Goal: Information Seeking & Learning: Learn about a topic

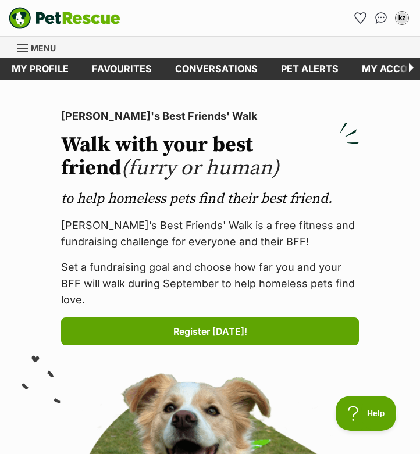
click at [48, 48] on span "Menu" at bounding box center [43, 48] width 25 height 10
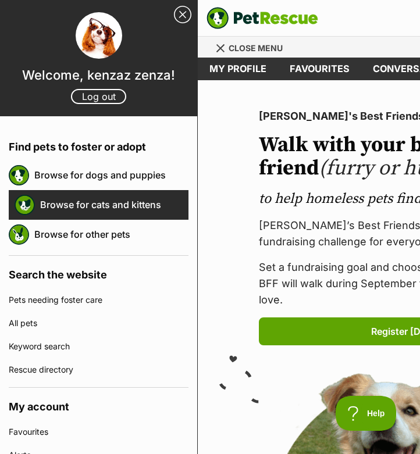
click at [147, 208] on link "Browse for cats and kittens" at bounding box center [114, 204] width 148 height 24
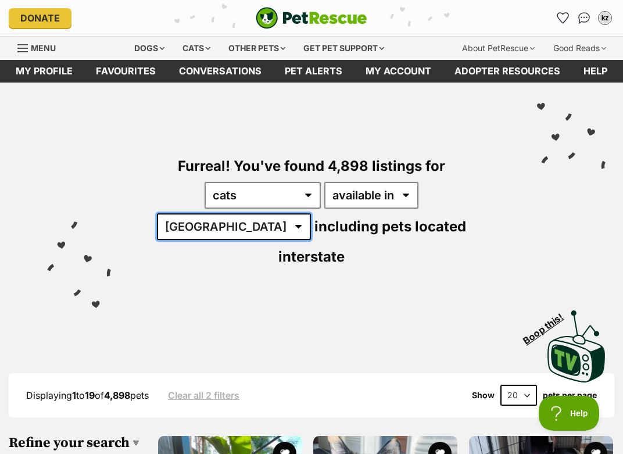
click at [311, 213] on select "Australia ACT NSW NT QLD SA TAS VIC WA" at bounding box center [234, 226] width 154 height 27
select select "QLD"
click at [311, 213] on select "Australia ACT NSW NT QLD SA TAS VIC WA" at bounding box center [234, 226] width 154 height 27
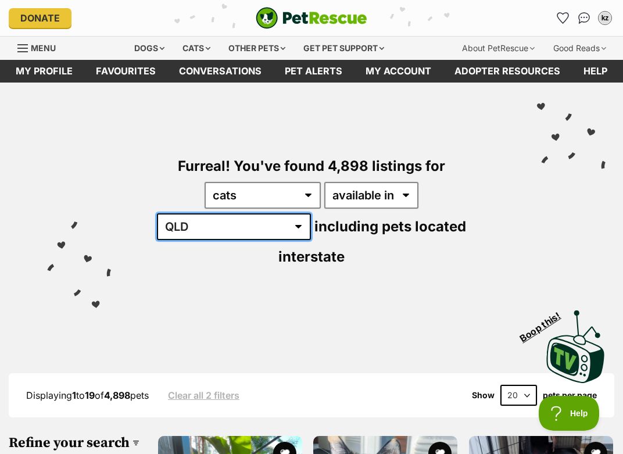
scroll to position [12, 0]
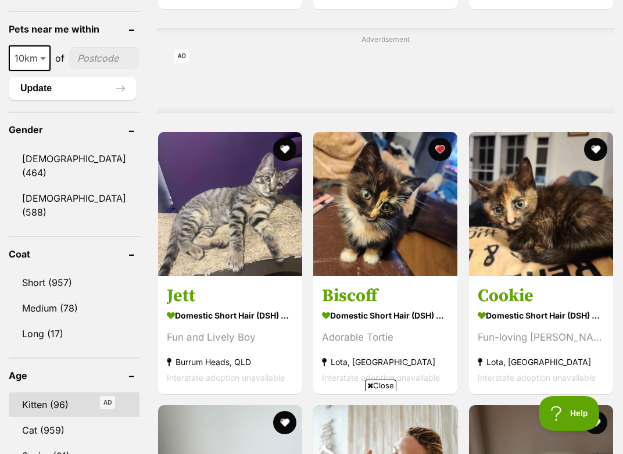
click at [71, 392] on link "Kitten (96)" at bounding box center [74, 404] width 131 height 24
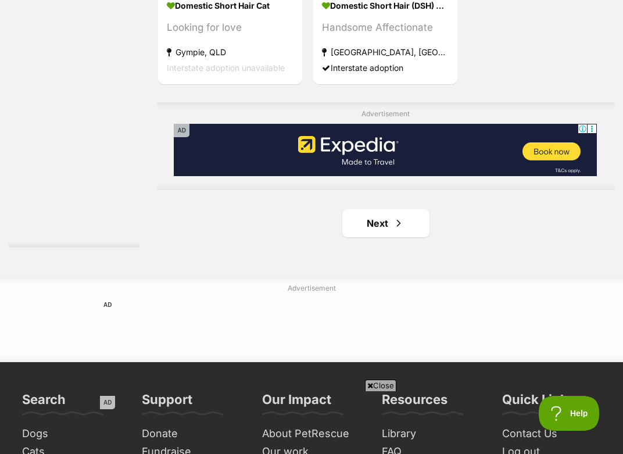
scroll to position [2618, 0]
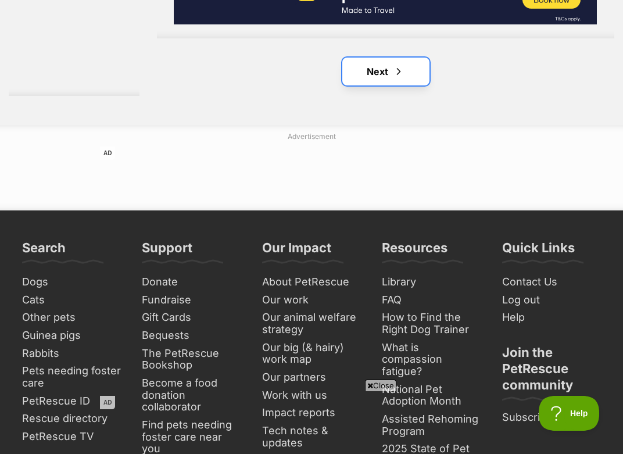
click at [342, 71] on link "Next" at bounding box center [385, 72] width 87 height 28
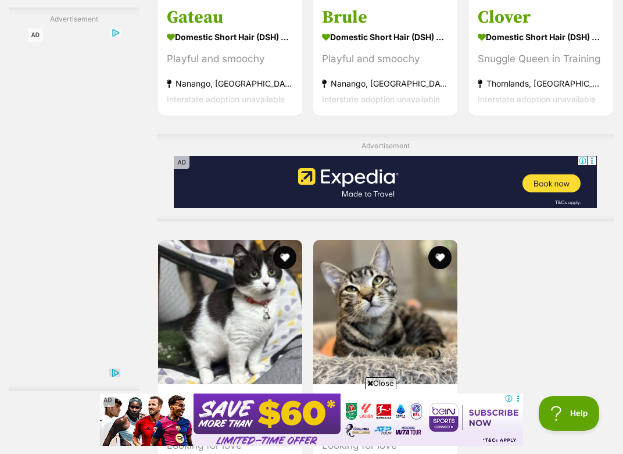
scroll to position [2443, 0]
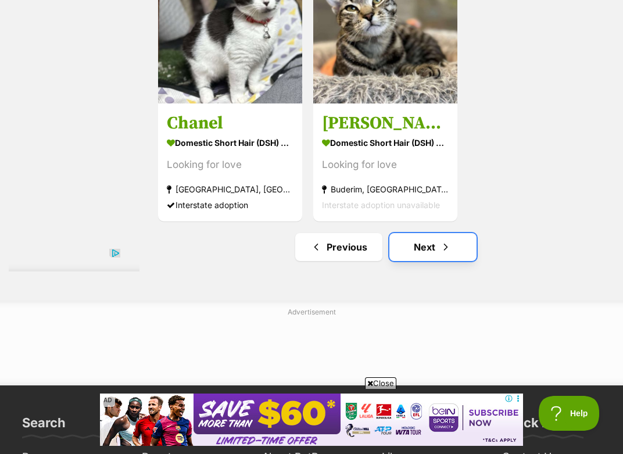
click at [399, 243] on link "Next" at bounding box center [432, 247] width 87 height 28
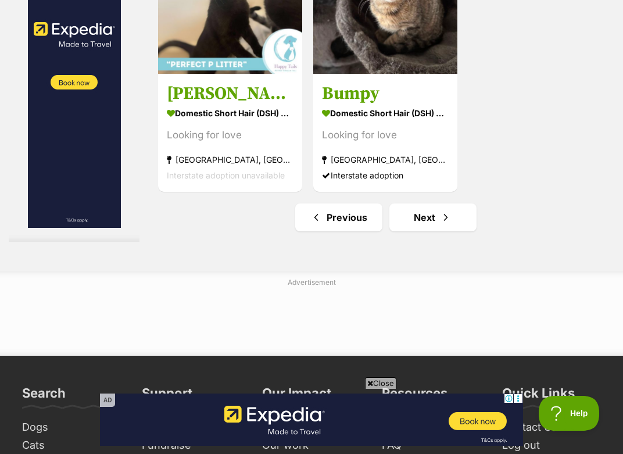
scroll to position [2498, 0]
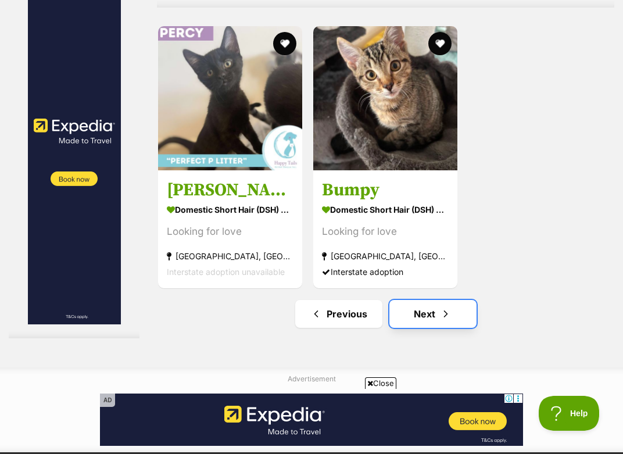
click at [433, 318] on link "Next" at bounding box center [432, 314] width 87 height 28
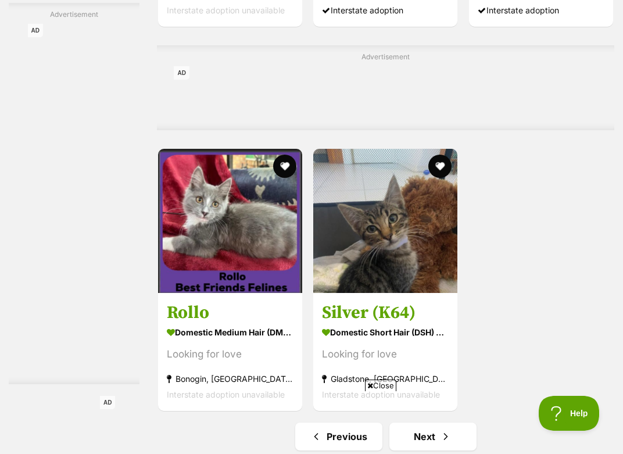
scroll to position [2321, 0]
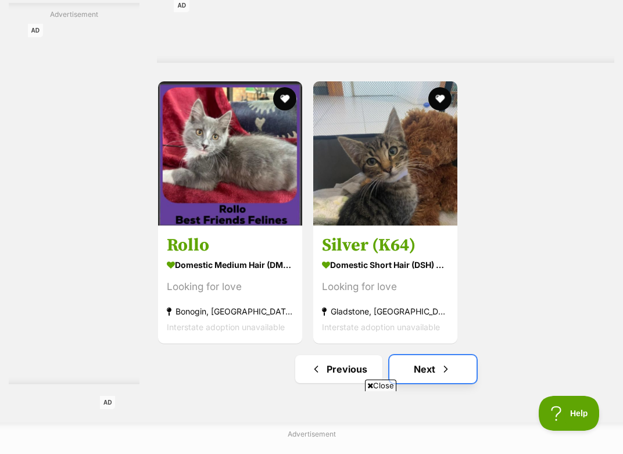
click at [448, 369] on link "Next" at bounding box center [432, 369] width 87 height 28
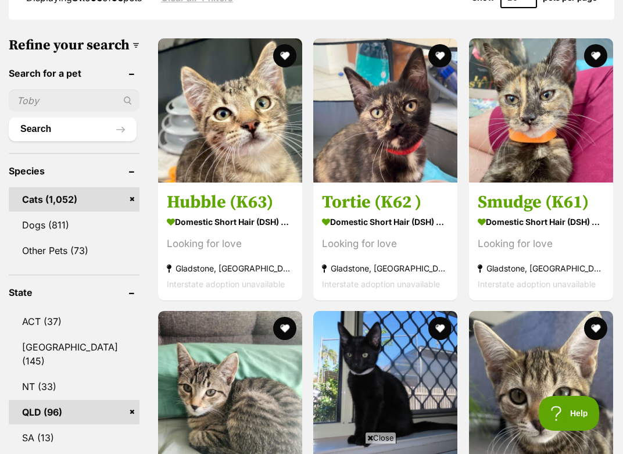
scroll to position [400, 0]
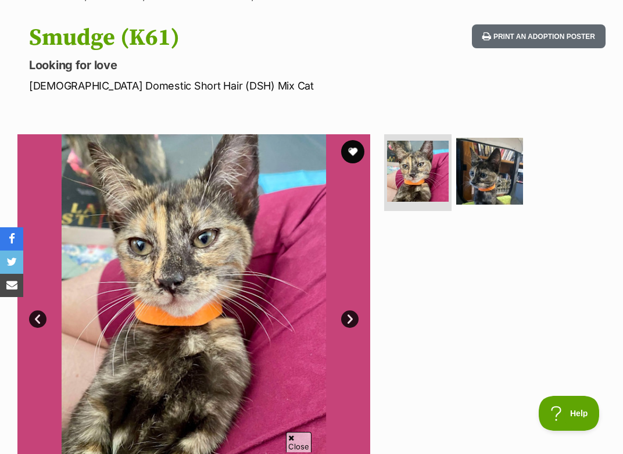
scroll to position [268, 0]
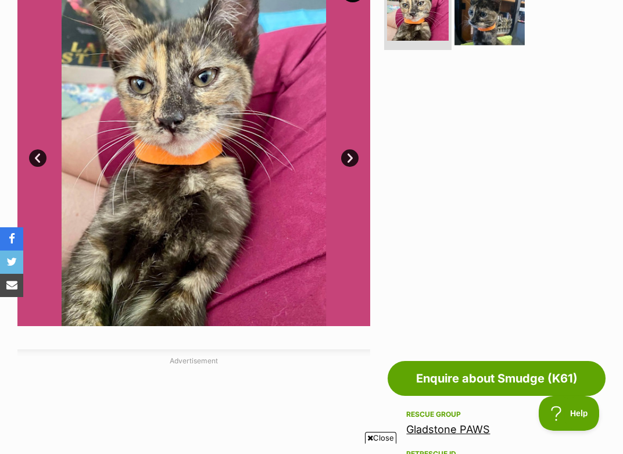
click at [502, 9] on img at bounding box center [489, 10] width 70 height 70
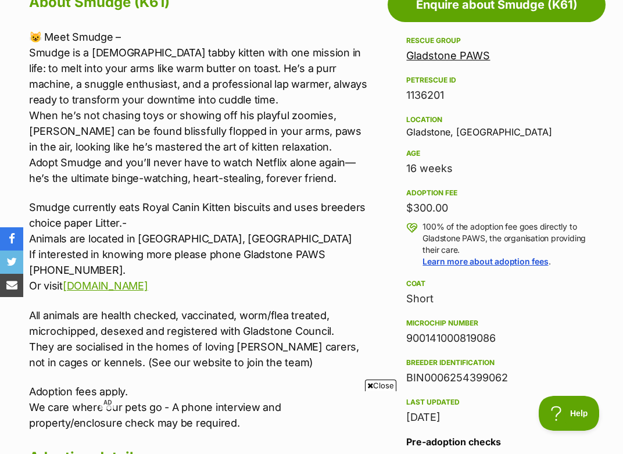
scroll to position [641, 0]
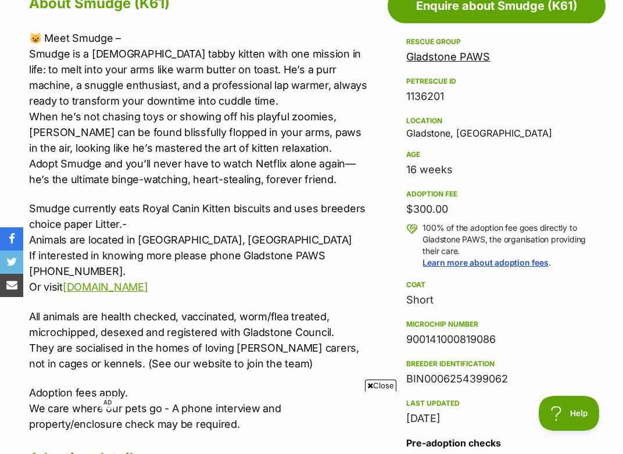
click at [517, 150] on div "Age" at bounding box center [496, 154] width 181 height 9
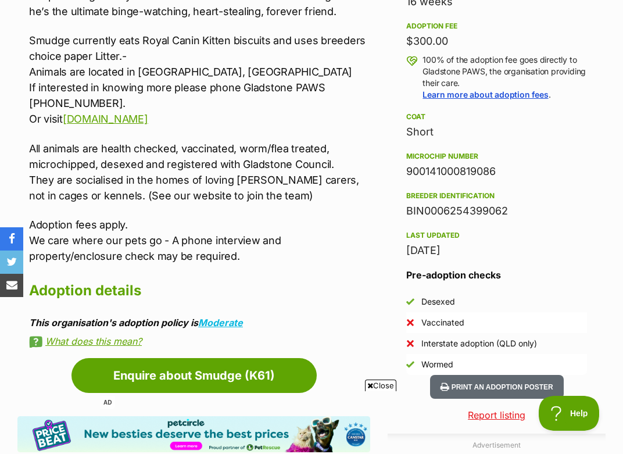
scroll to position [810, 0]
